Goal: Check status: Check status

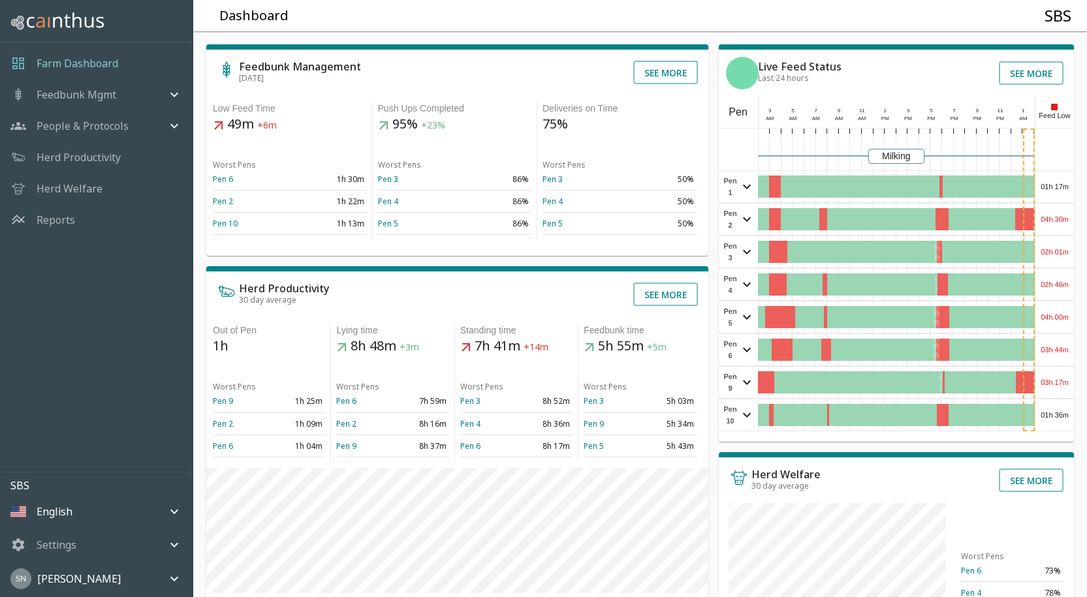
click at [1058, 185] on div "01h 17m" at bounding box center [1055, 186] width 39 height 31
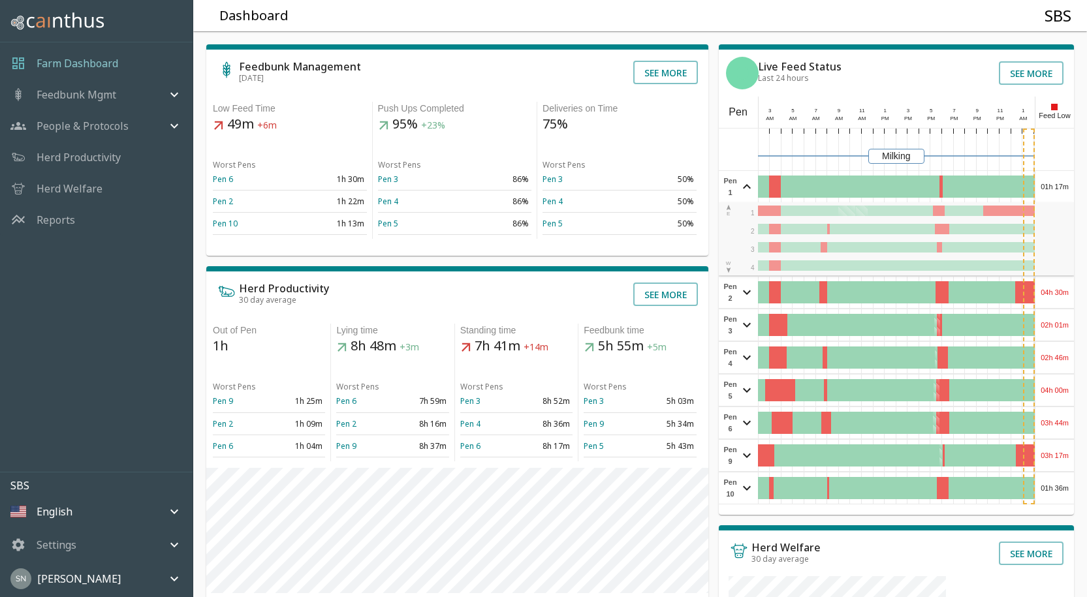
click at [1058, 185] on div "01h 17m" at bounding box center [1055, 186] width 39 height 31
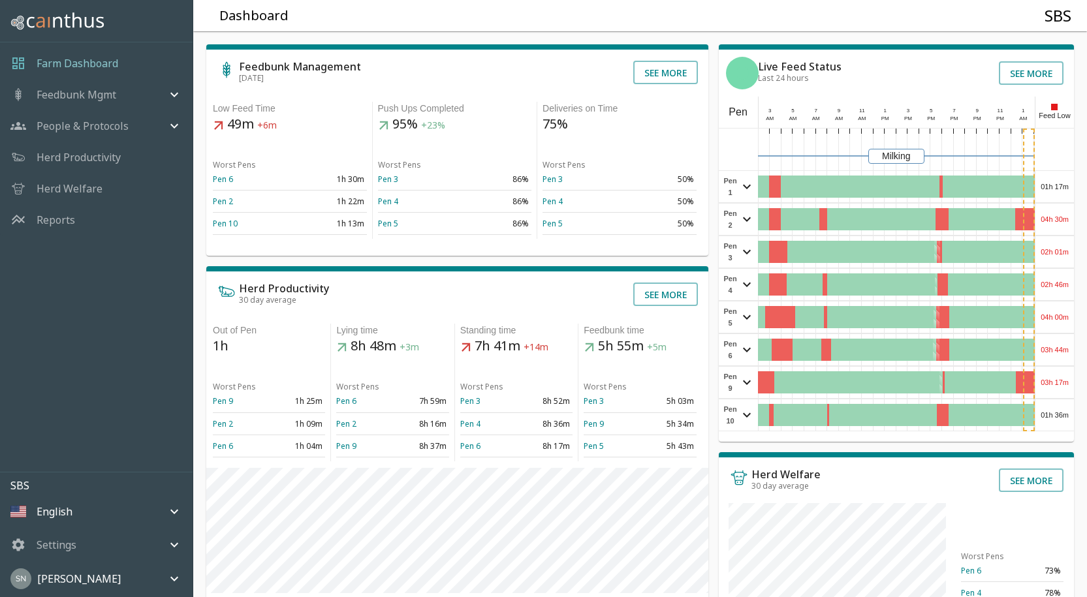
click at [1049, 217] on div "04h 30m" at bounding box center [1055, 219] width 39 height 31
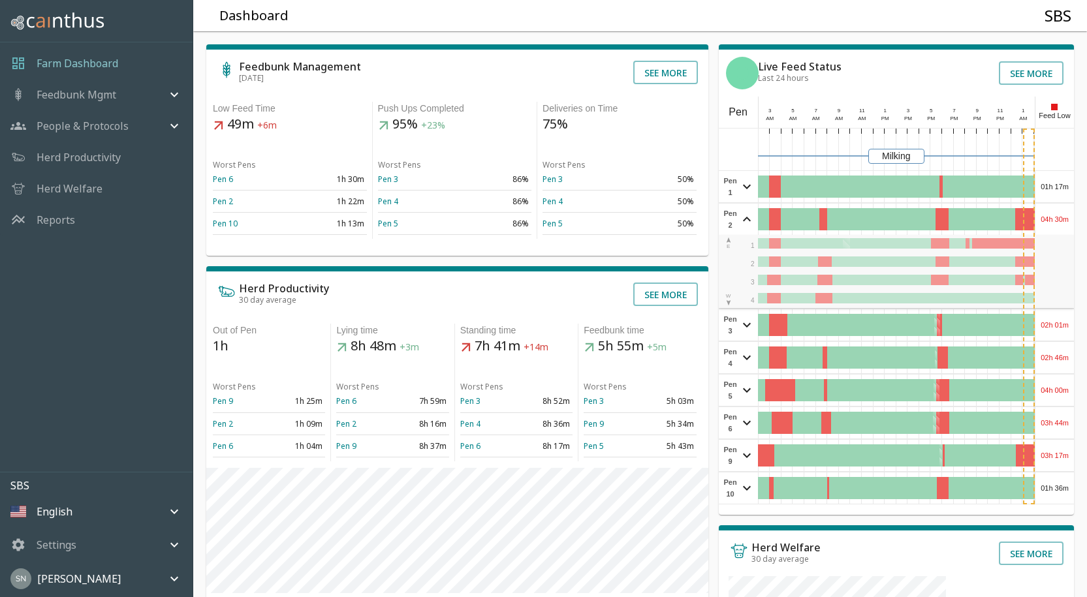
click at [1049, 217] on div "04h 30m" at bounding box center [1055, 219] width 39 height 31
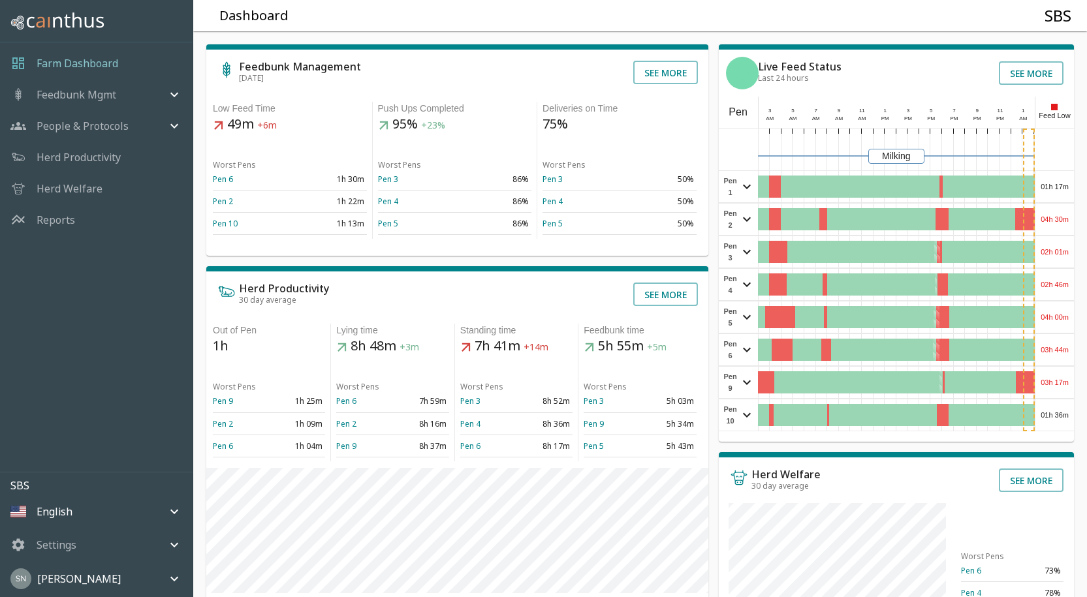
click at [1049, 217] on div "04h 30m" at bounding box center [1055, 219] width 39 height 31
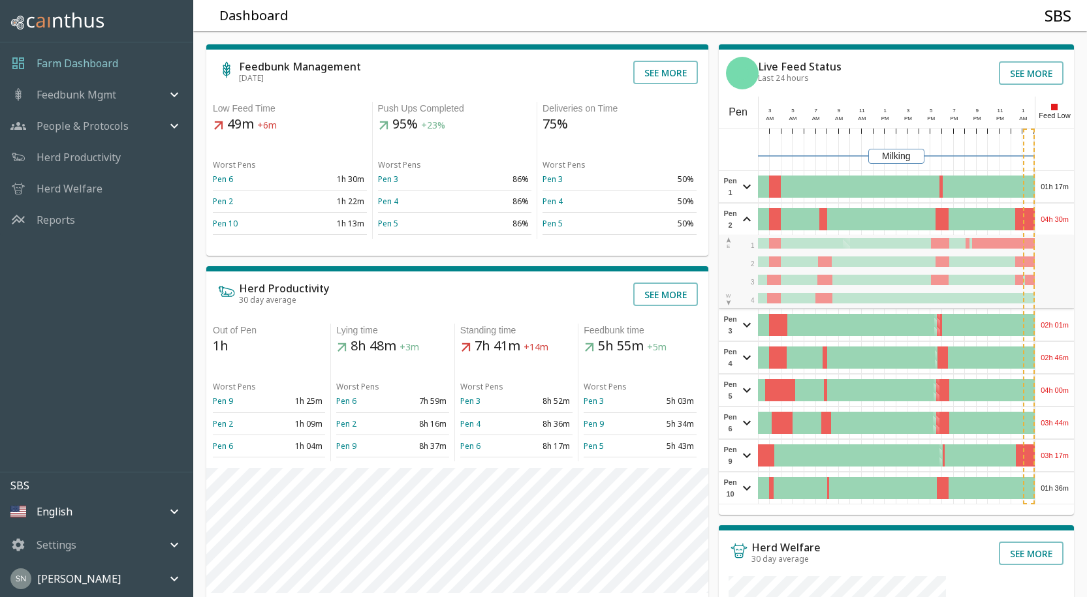
click at [1049, 217] on div "04h 30m" at bounding box center [1055, 219] width 39 height 31
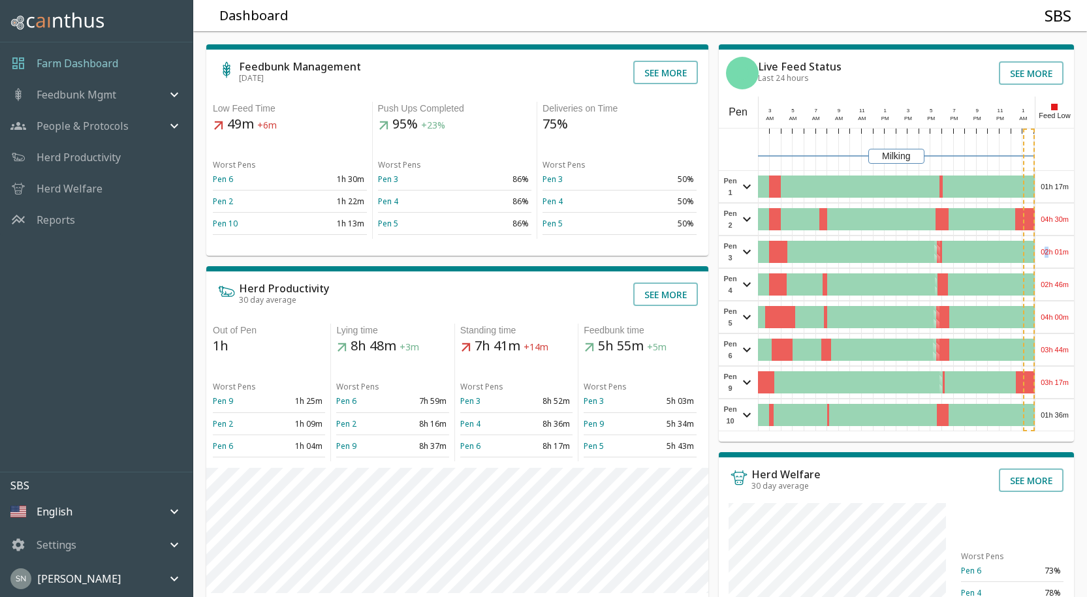
click at [1048, 251] on div "02h 01m" at bounding box center [1055, 251] width 39 height 31
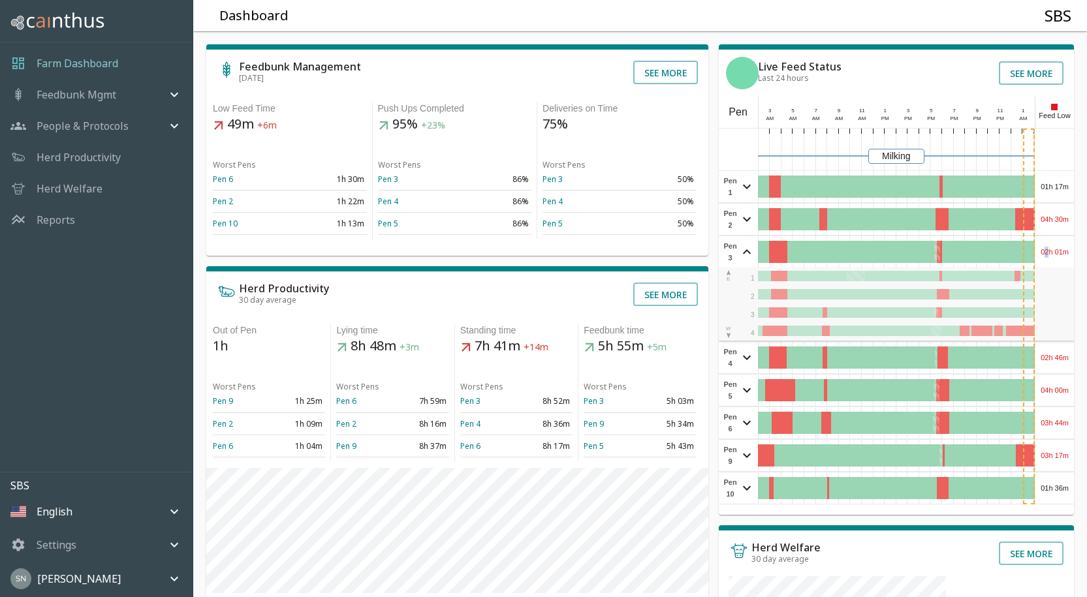
click at [1048, 250] on div "02h 01m" at bounding box center [1055, 251] width 39 height 31
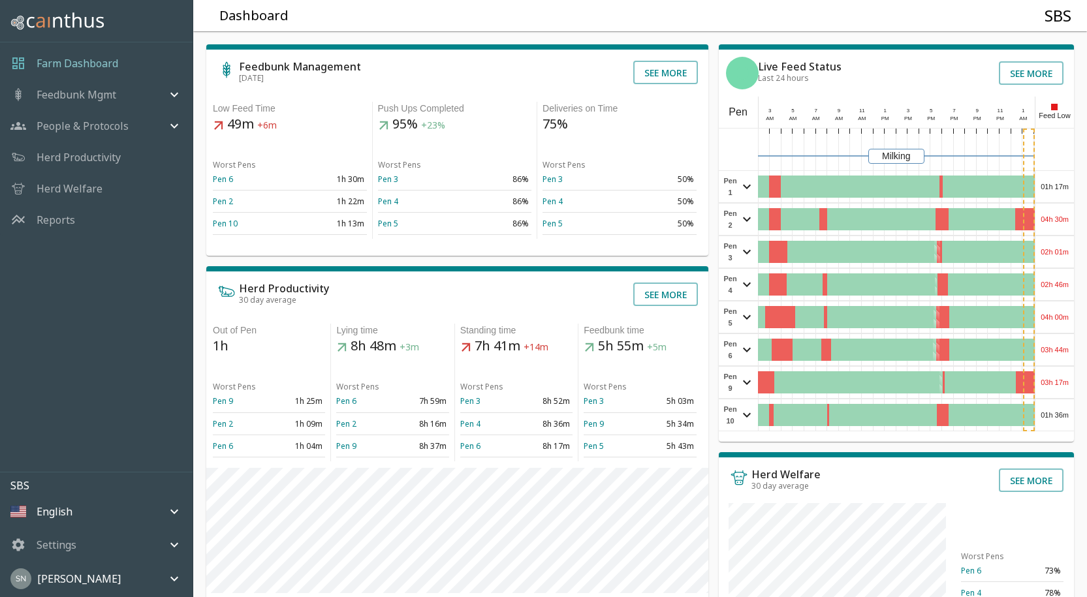
click at [1047, 284] on div "02h 46m" at bounding box center [1055, 284] width 39 height 31
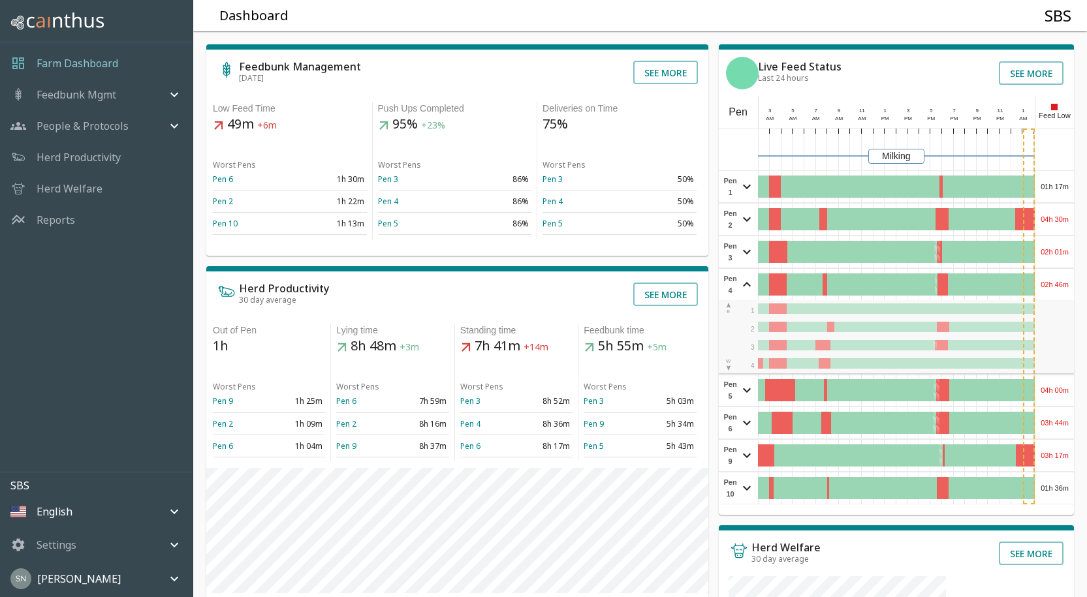
click at [1047, 284] on div "02h 46m" at bounding box center [1055, 284] width 39 height 31
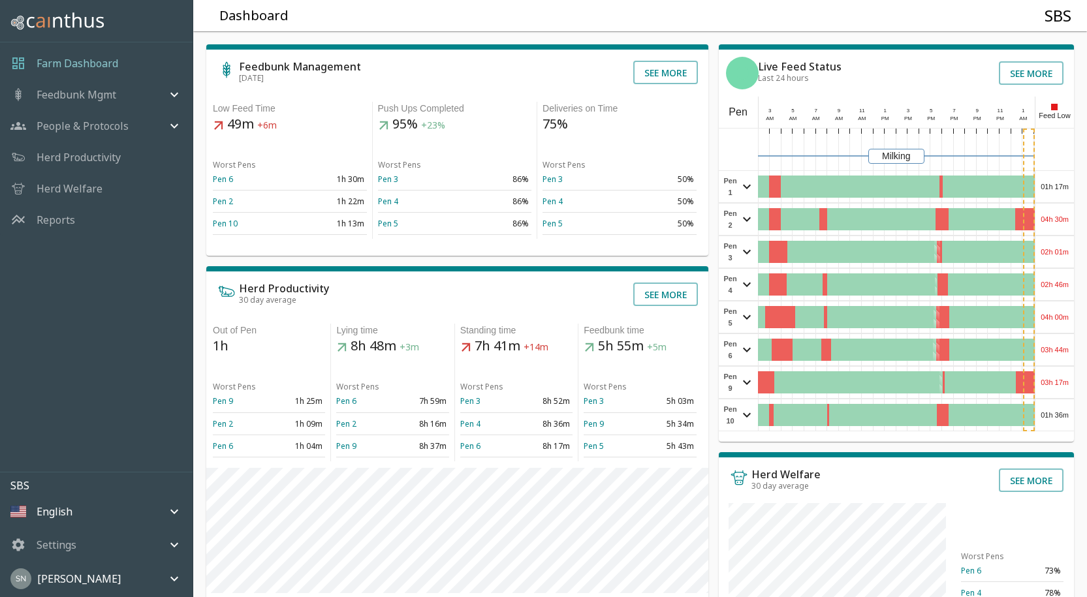
click at [1056, 309] on div "04h 00m" at bounding box center [1055, 317] width 39 height 31
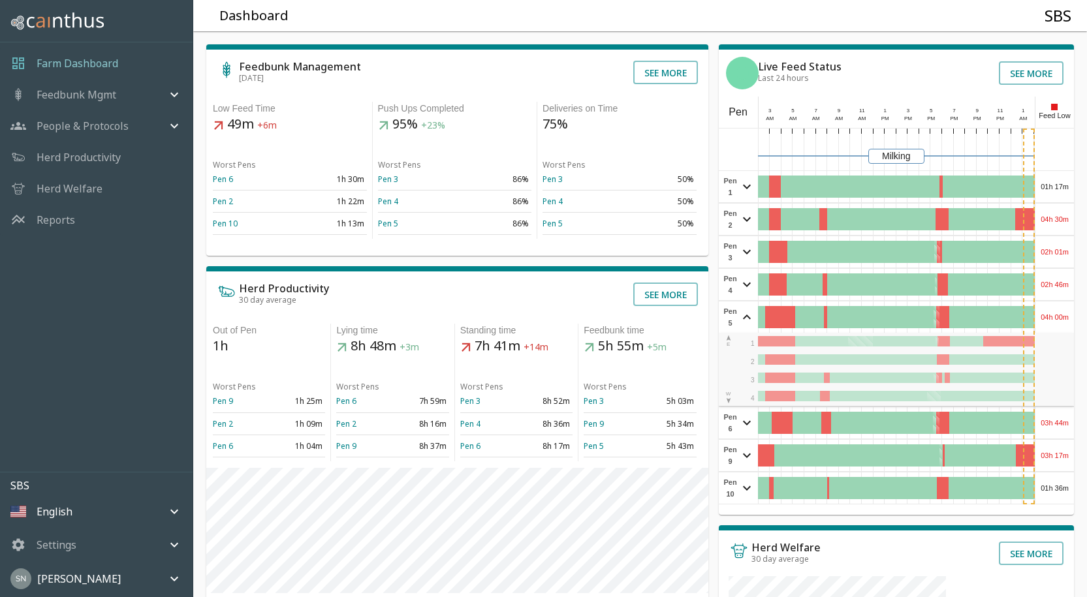
click at [1056, 309] on div "04h 00m" at bounding box center [1055, 317] width 39 height 31
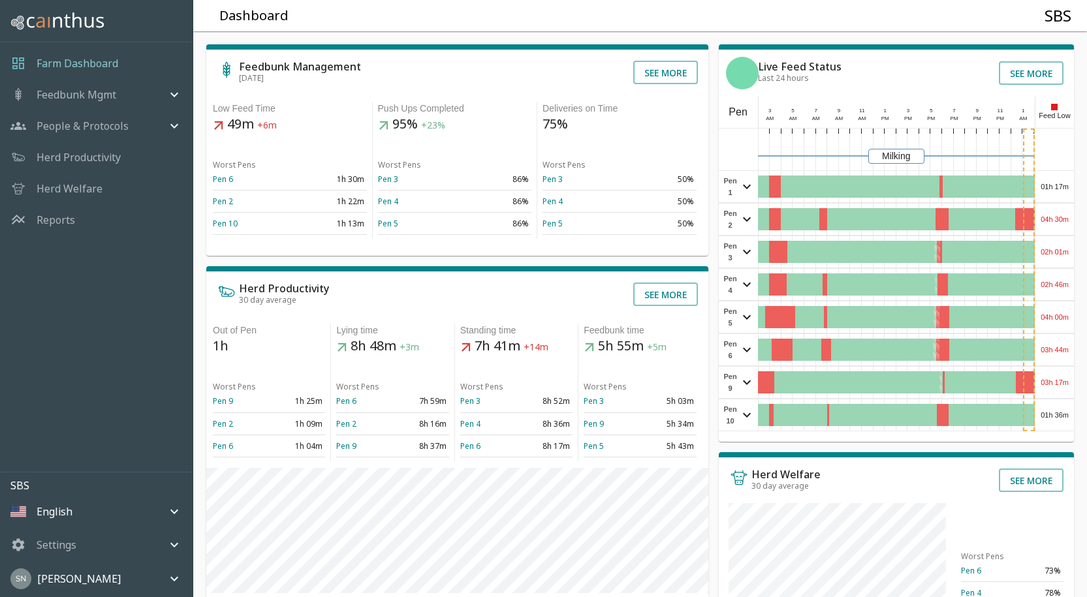
click at [1051, 342] on div "03h 44m" at bounding box center [1055, 349] width 39 height 31
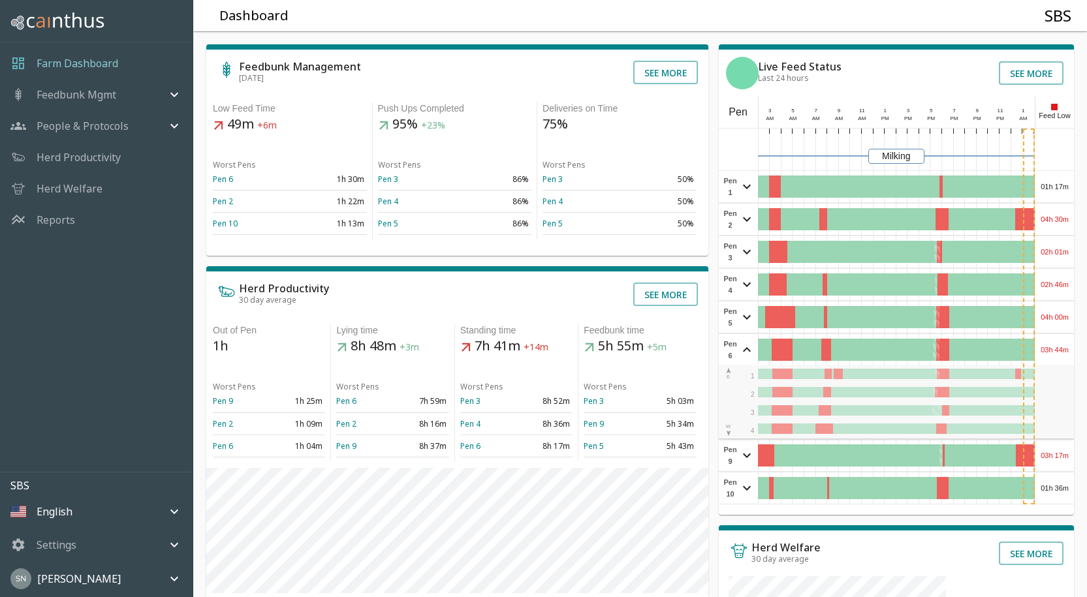
drag, startPoint x: 1051, startPoint y: 340, endPoint x: 1051, endPoint y: 352, distance: 11.8
click at [1051, 340] on div "03h 44m" at bounding box center [1055, 349] width 39 height 31
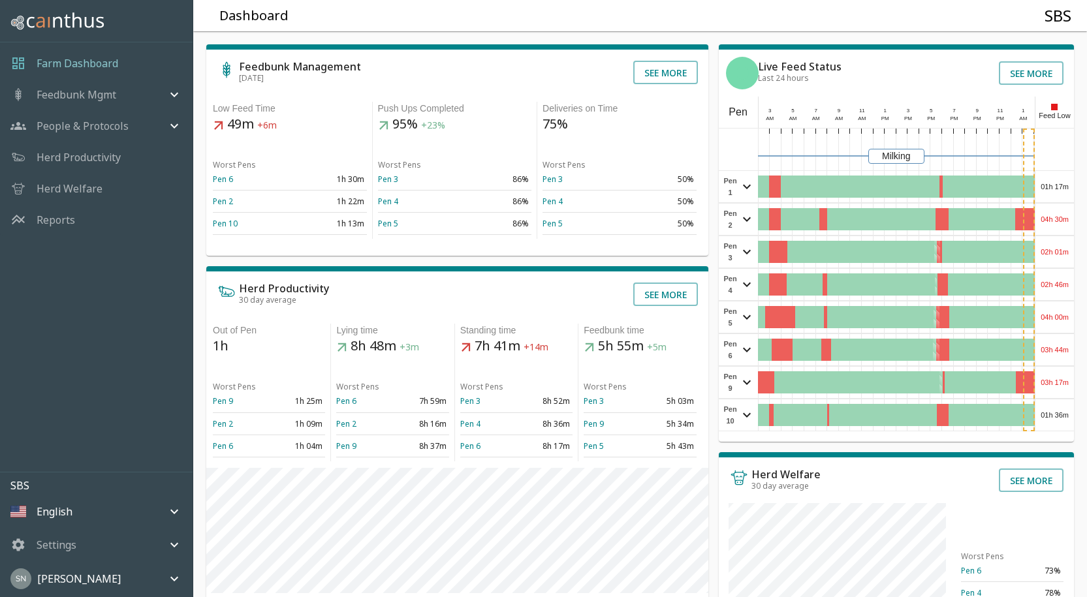
click at [1060, 380] on div "03h 17m" at bounding box center [1055, 382] width 39 height 31
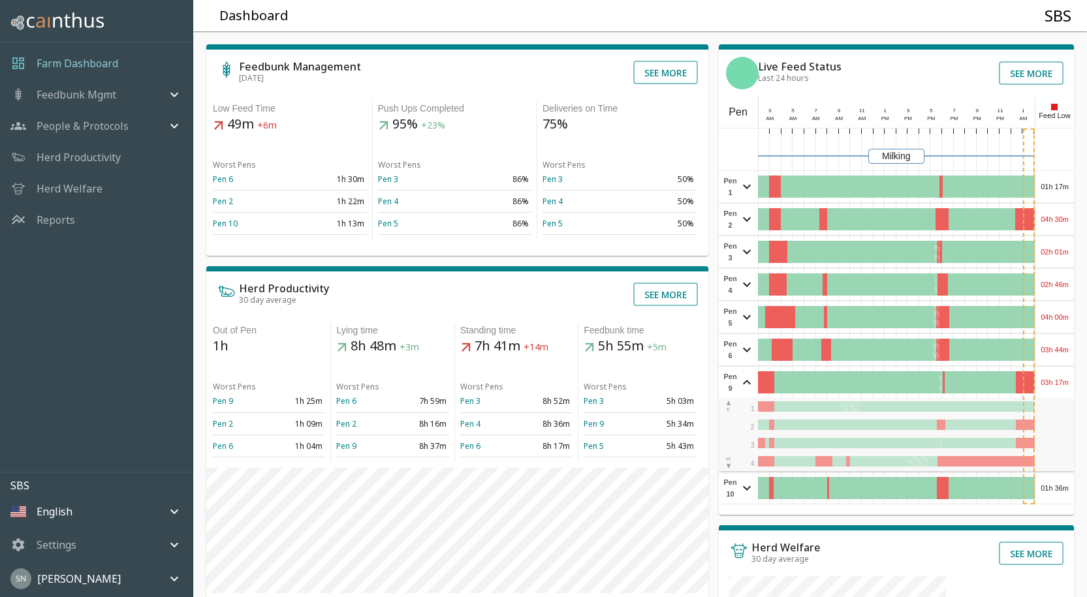
click at [1062, 379] on div "03h 17m" at bounding box center [1055, 382] width 39 height 31
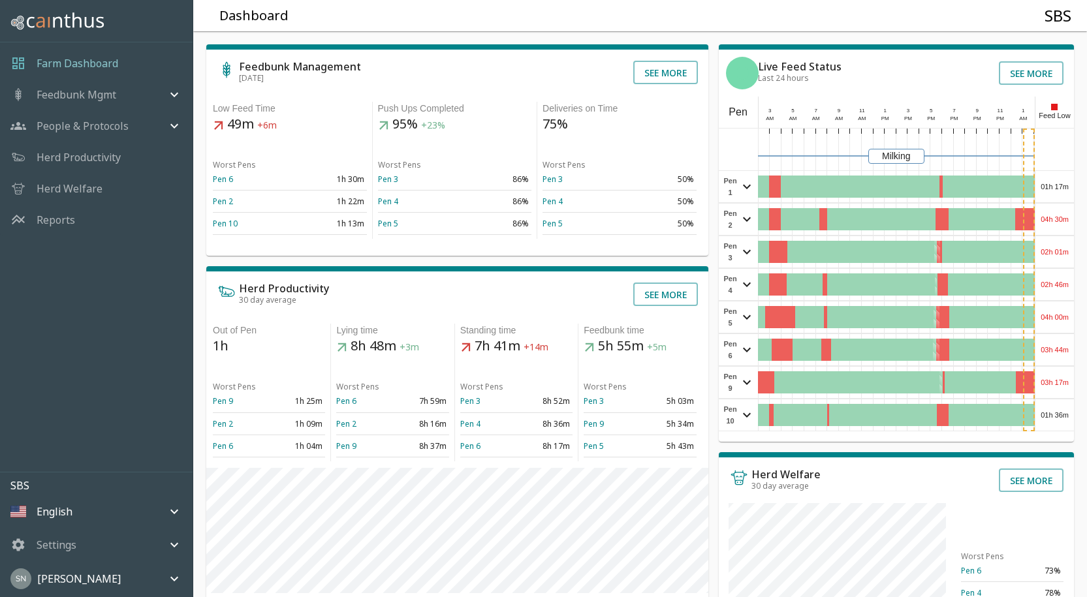
click at [1060, 413] on div "01h 36m" at bounding box center [1055, 415] width 39 height 31
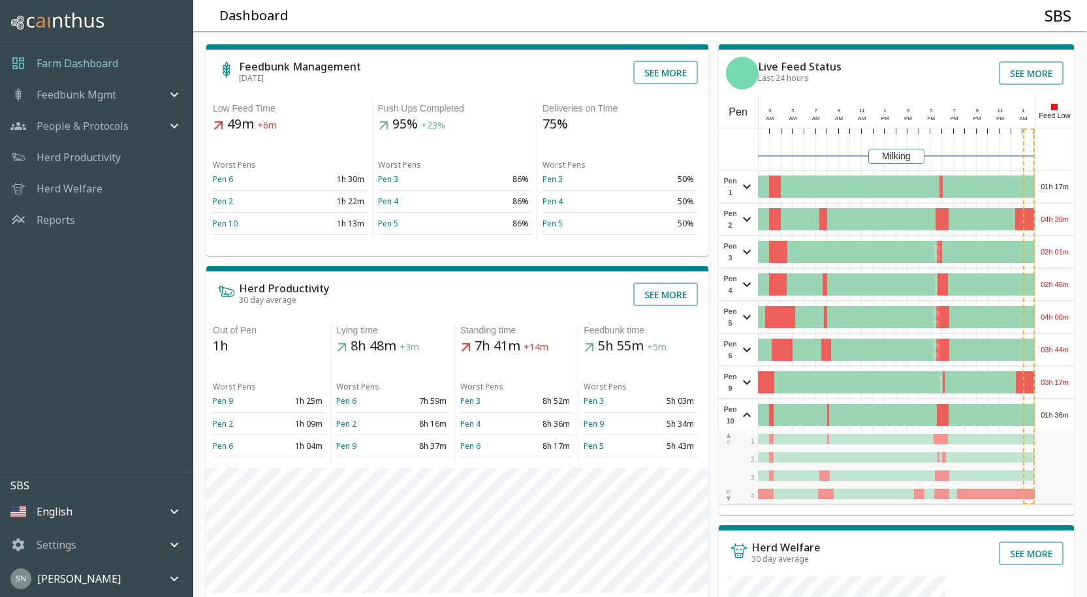
drag, startPoint x: 1060, startPoint y: 413, endPoint x: 1069, endPoint y: 381, distance: 32.5
click at [1060, 412] on div "01h 36m" at bounding box center [1055, 415] width 39 height 31
